Goal: Information Seeking & Learning: Check status

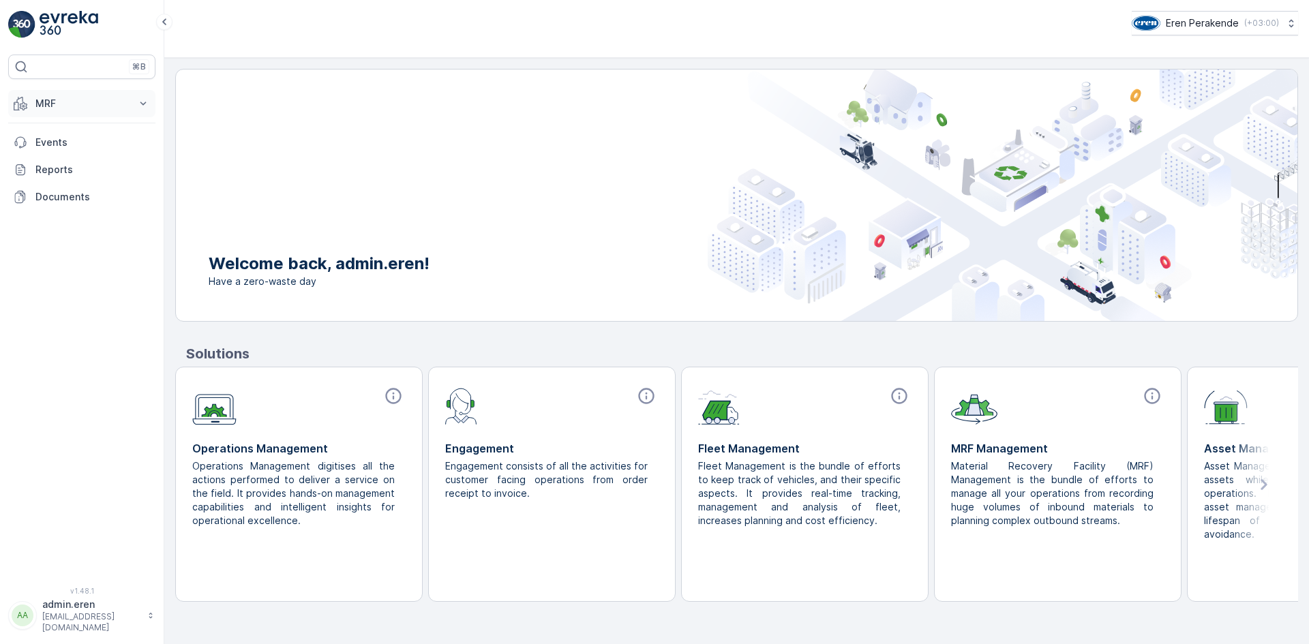
click at [51, 103] on p "MRF" at bounding box center [81, 104] width 93 height 14
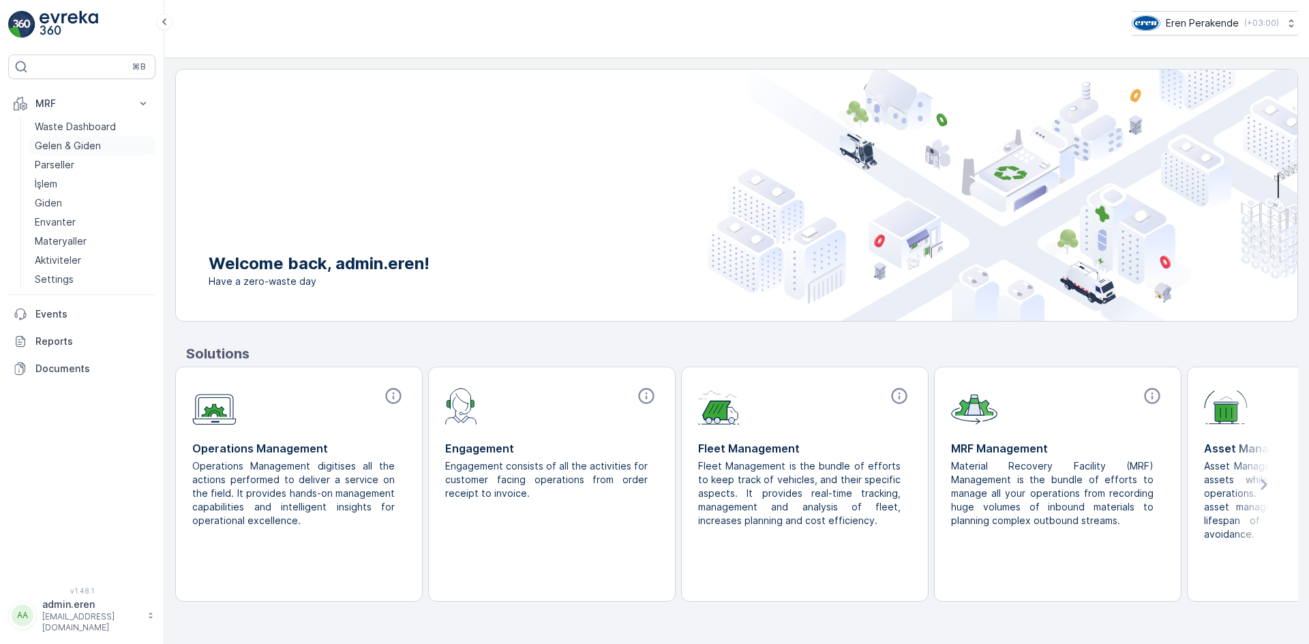
click at [72, 147] on p "Gelen & Giden" at bounding box center [68, 146] width 66 height 14
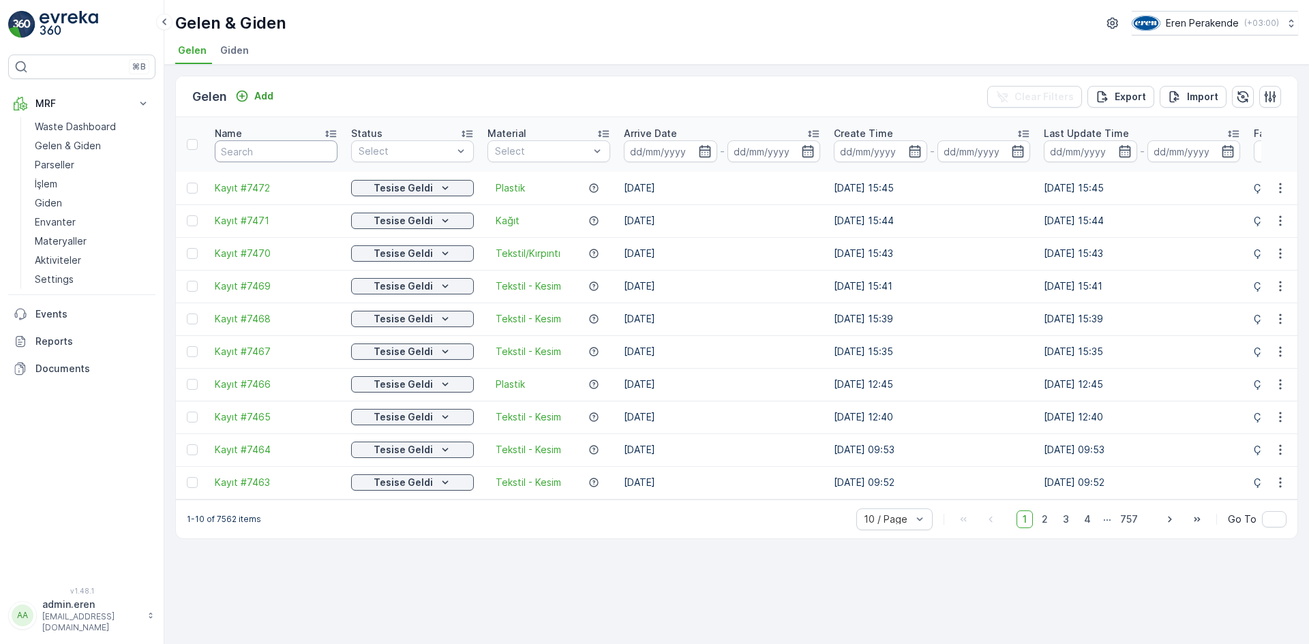
click at [293, 147] on input "text" at bounding box center [276, 151] width 123 height 22
paste input "WM06732"
type input "WM06732"
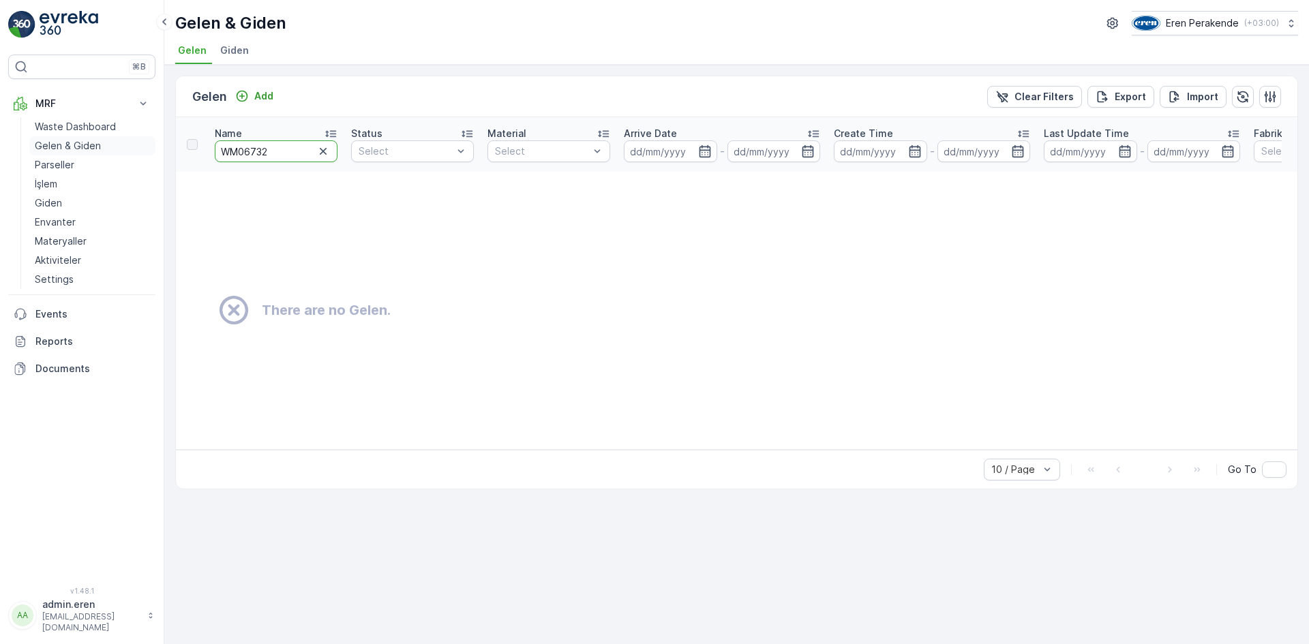
drag, startPoint x: 238, startPoint y: 145, endPoint x: 56, endPoint y: 148, distance: 182.1
click at [56, 148] on div "⌘B MRF Waste Dashboard Gelen & Giden Parseller İşlem Giden Envanter Materyaller…" at bounding box center [654, 322] width 1309 height 644
type input "06732"
click at [224, 143] on input "06732" at bounding box center [276, 151] width 123 height 22
click at [228, 149] on input "06732" at bounding box center [276, 151] width 123 height 22
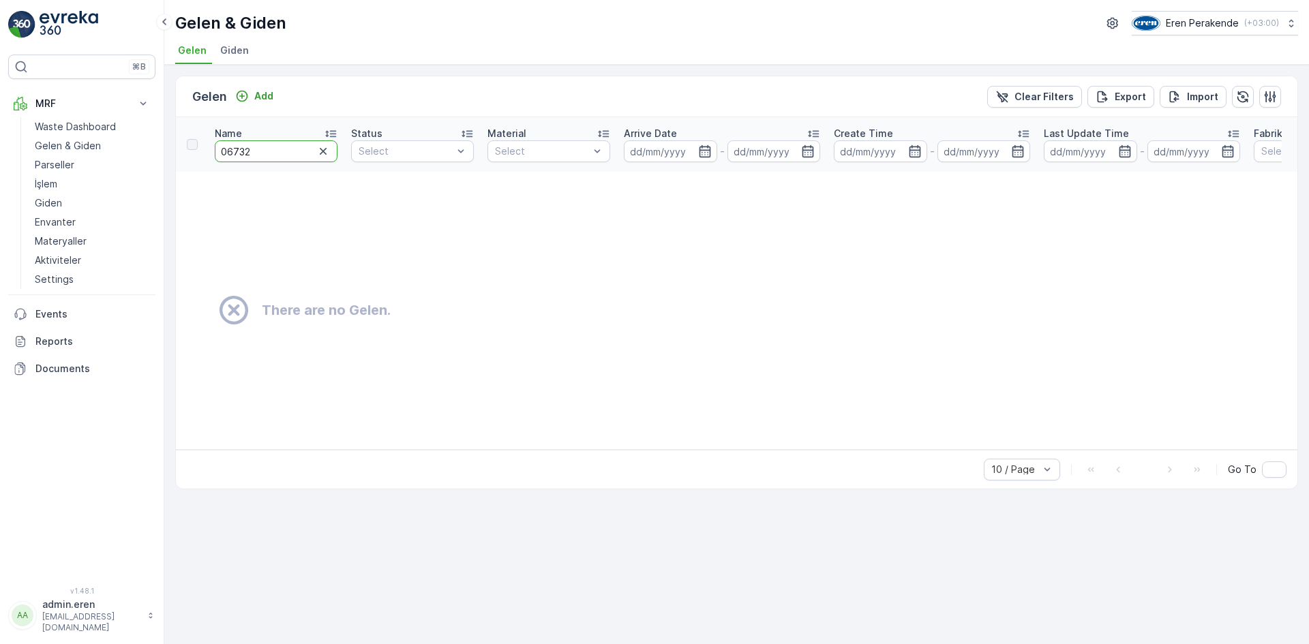
type input "6732"
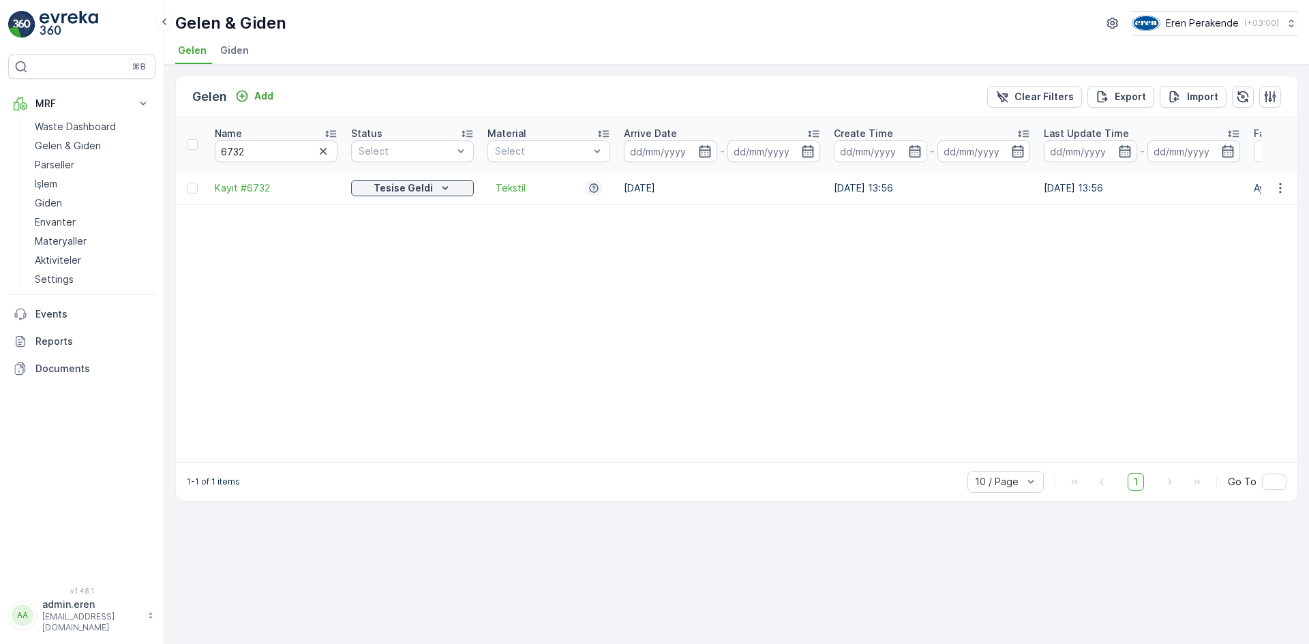
click at [588, 183] on div "button" at bounding box center [594, 188] width 14 height 11
click at [774, 225] on table "Name 6732 Status Select Material Select Arrive Date - Create Time - Last Update…" at bounding box center [1139, 289] width 1926 height 345
click at [324, 148] on icon "button" at bounding box center [323, 151] width 7 height 7
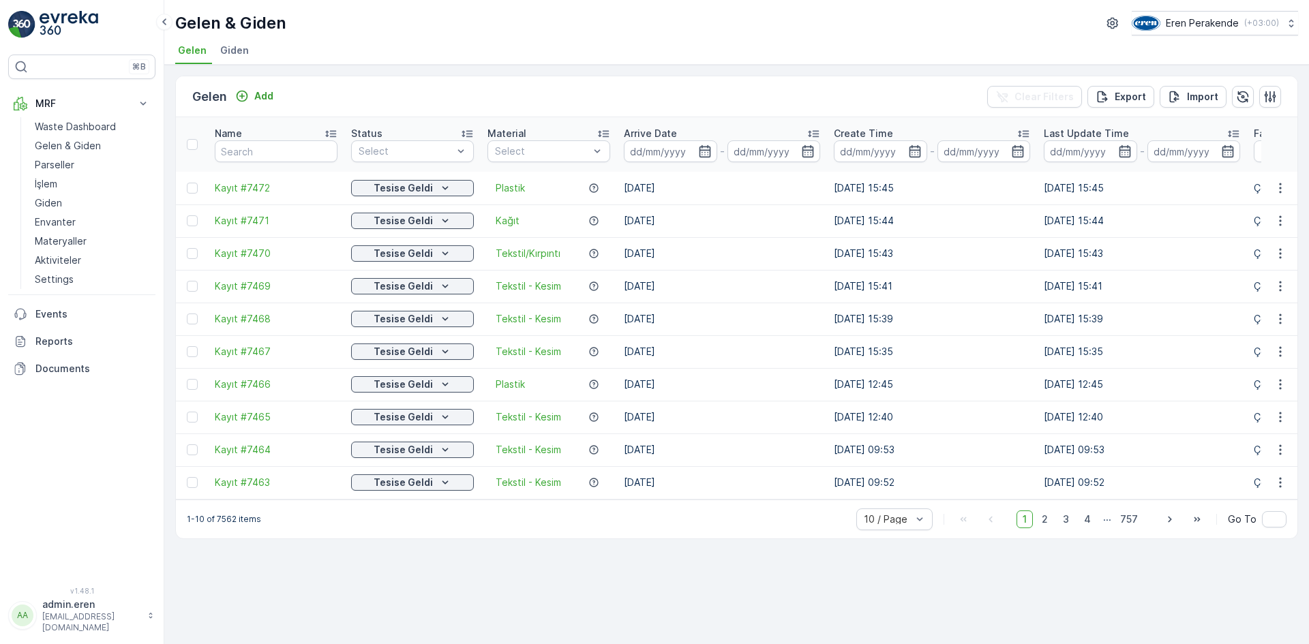
click at [706, 68] on div "Gelen Add Clear Filters Export Import Name Status Select Material Select Arrive…" at bounding box center [736, 355] width 1145 height 580
click at [1115, 96] on div "Export" at bounding box center [1121, 97] width 50 height 14
click at [1134, 72] on span "reports" at bounding box center [1199, 74] width 160 height 14
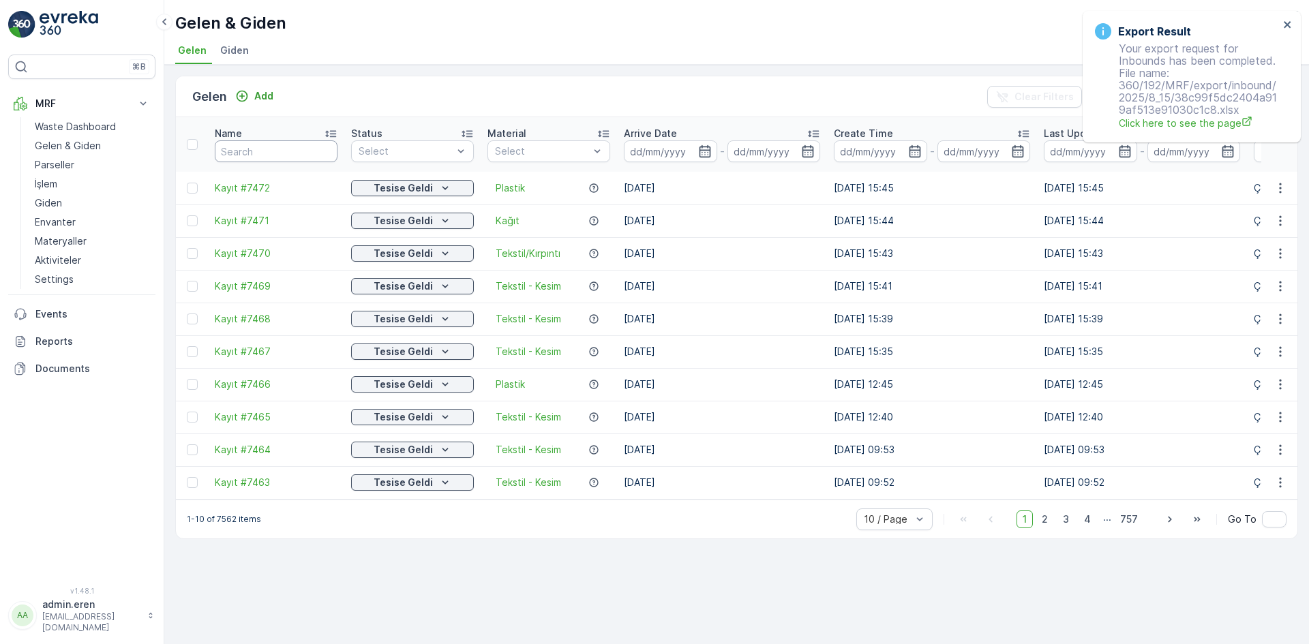
click at [271, 148] on input "text" at bounding box center [276, 151] width 123 height 22
paste input "6729"
type input "6729"
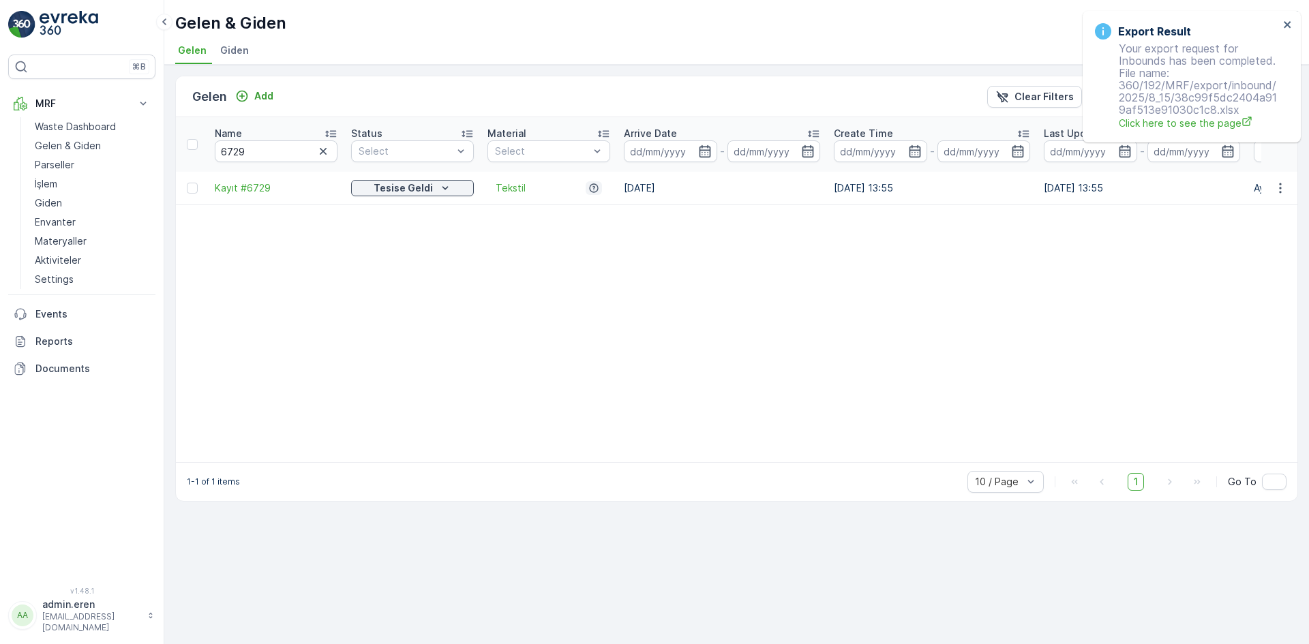
click at [590, 183] on icon "button" at bounding box center [593, 187] width 9 height 9
click at [850, 343] on table "Name 6729 Status Select Material Select Arrive Date - Create Time - Last Update…" at bounding box center [1139, 289] width 1926 height 345
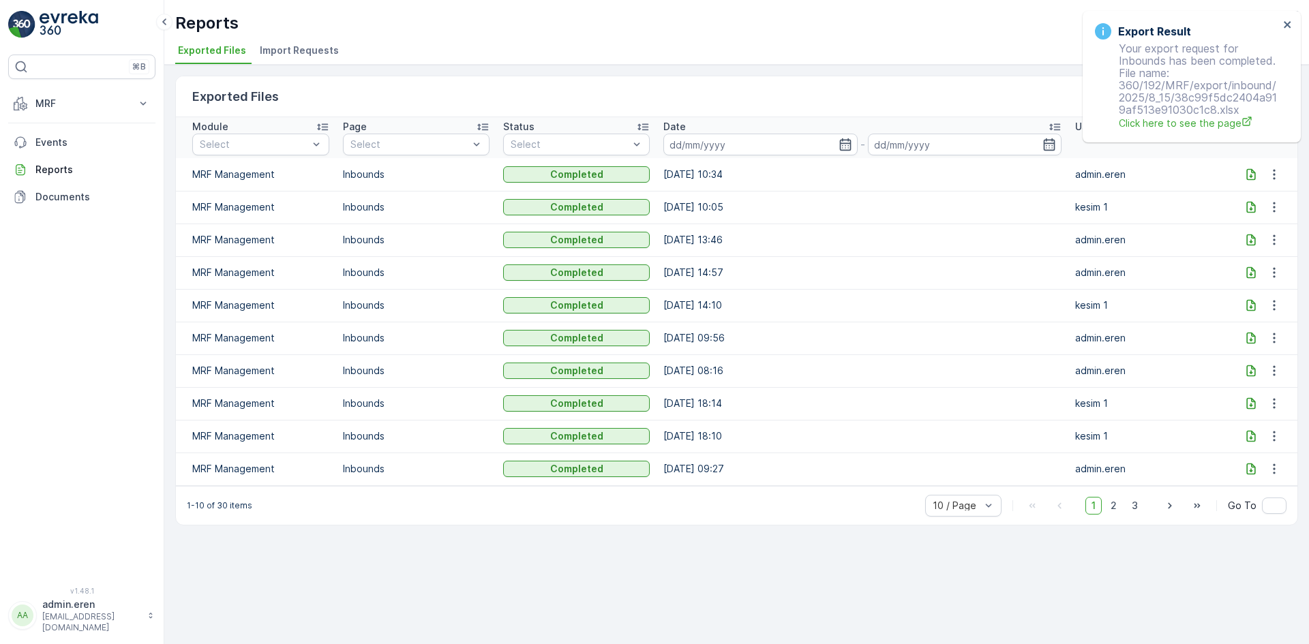
click at [1254, 174] on icon at bounding box center [1251, 174] width 9 height 12
